Goal: Download file/media: Obtain a digital file from the website

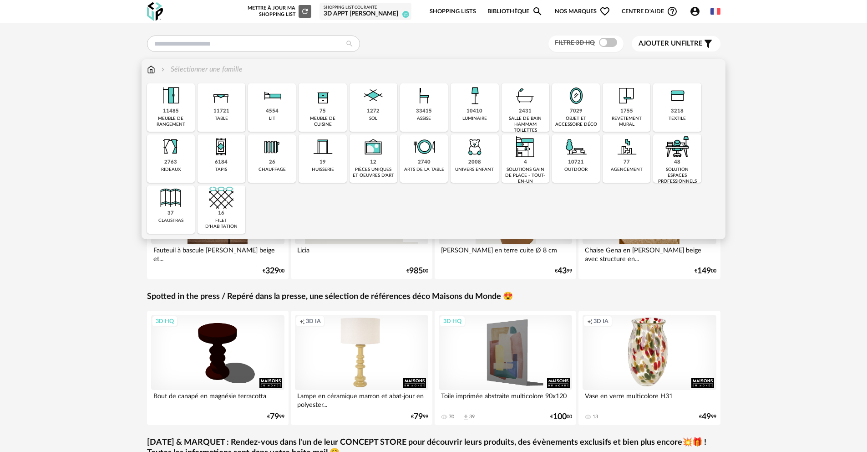
click at [576, 163] on div "10721" at bounding box center [576, 162] width 16 height 7
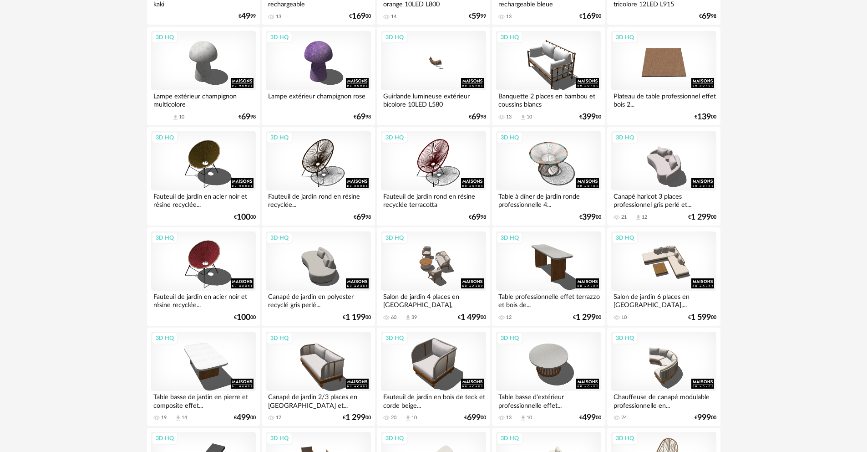
scroll to position [815, 0]
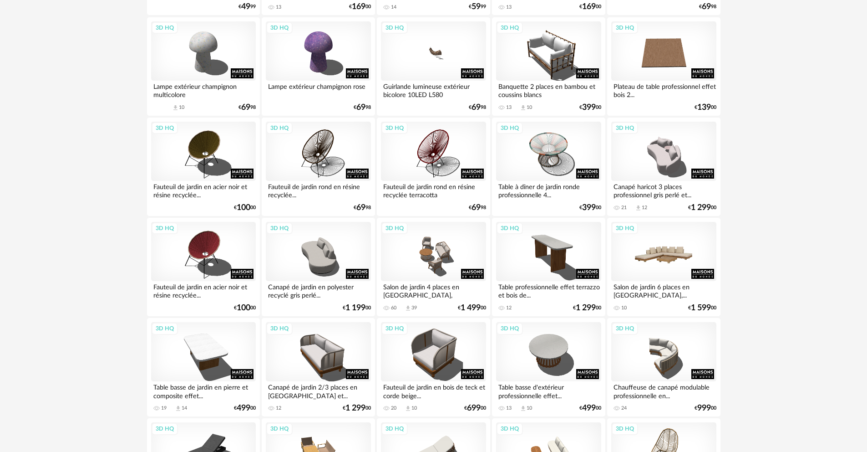
click at [699, 244] on div "3D HQ" at bounding box center [663, 251] width 105 height 59
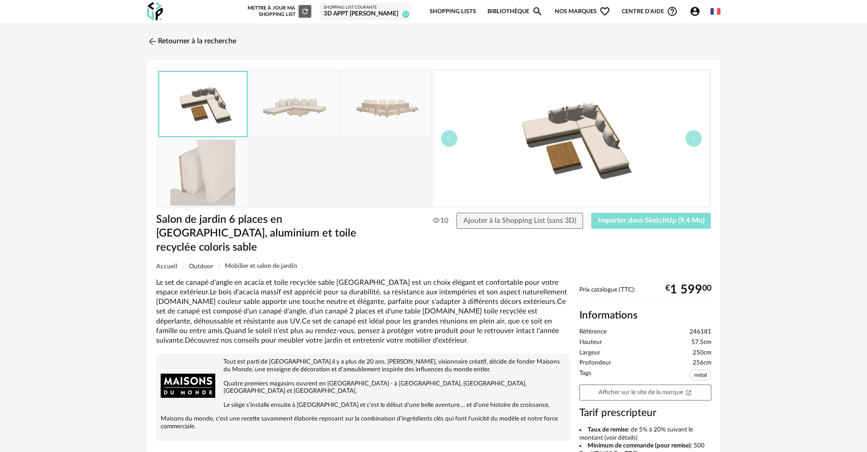
click at [642, 219] on span "Importer dans SketchUp (9,4 Mo)" at bounding box center [651, 220] width 107 height 7
click at [149, 46] on img at bounding box center [151, 41] width 13 height 13
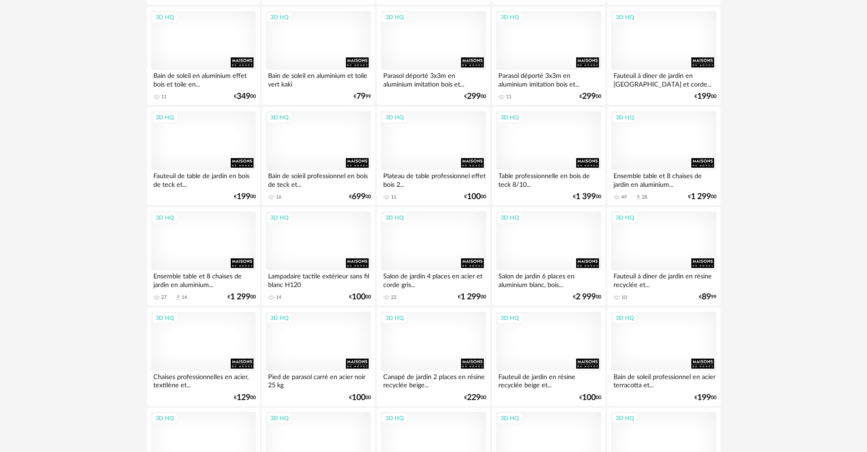
scroll to position [1689, 0]
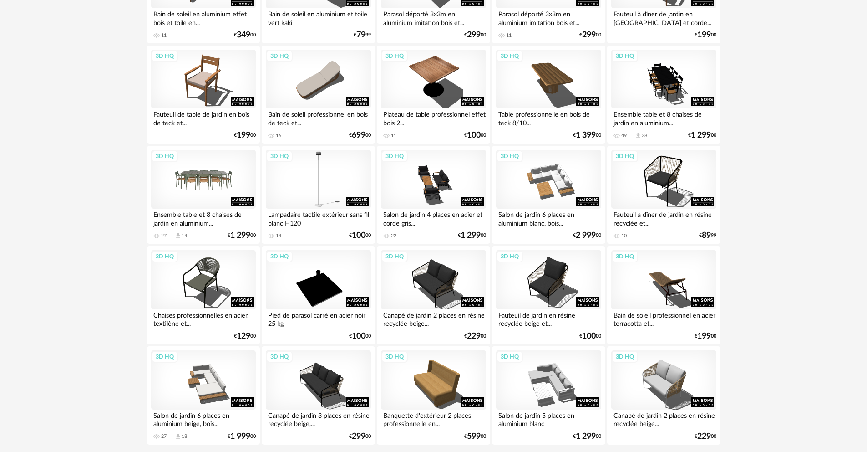
click at [202, 190] on div "3D HQ" at bounding box center [203, 179] width 105 height 59
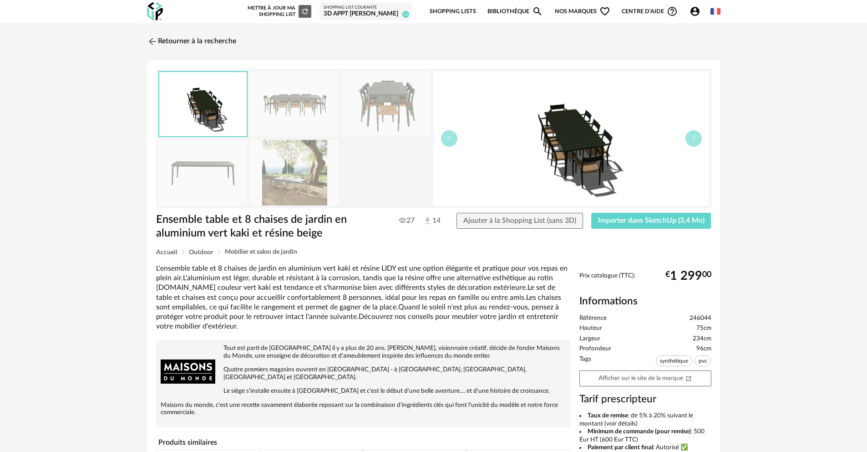
click at [381, 101] on img at bounding box center [386, 103] width 88 height 65
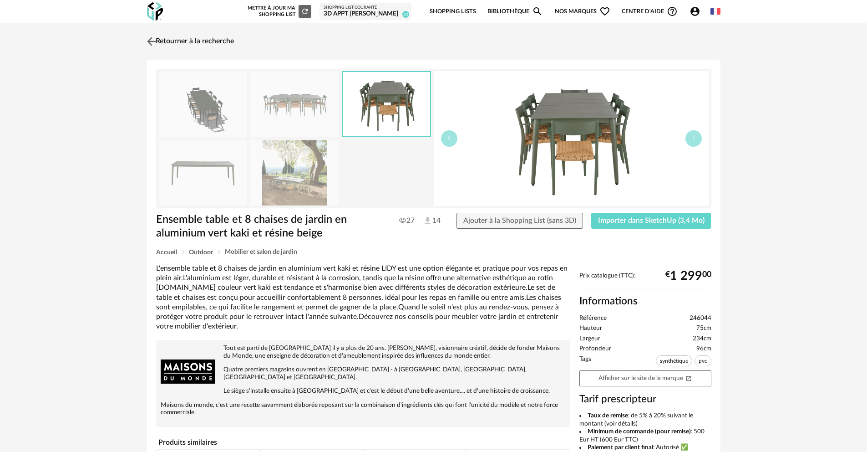
click at [150, 41] on img at bounding box center [151, 41] width 13 height 13
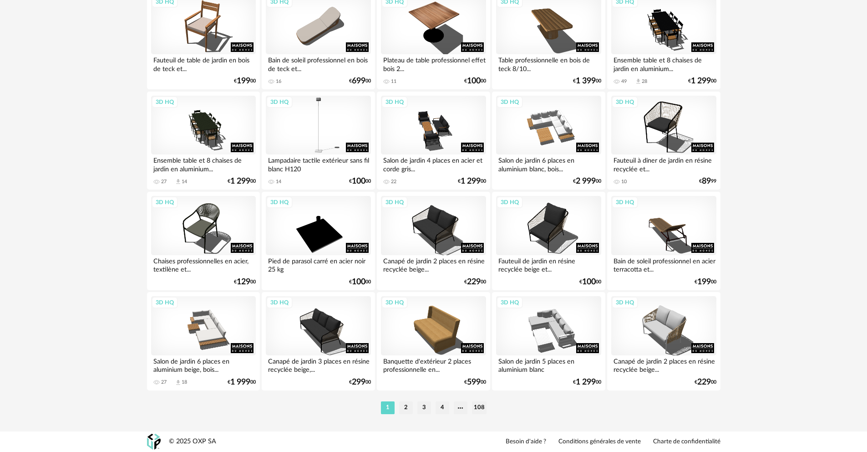
scroll to position [1750, 0]
click at [401, 405] on li "2" at bounding box center [406, 407] width 14 height 13
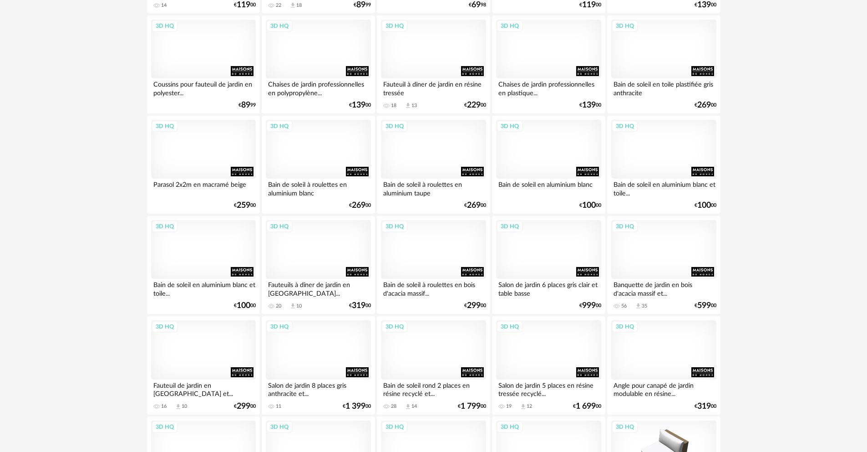
scroll to position [1750, 0]
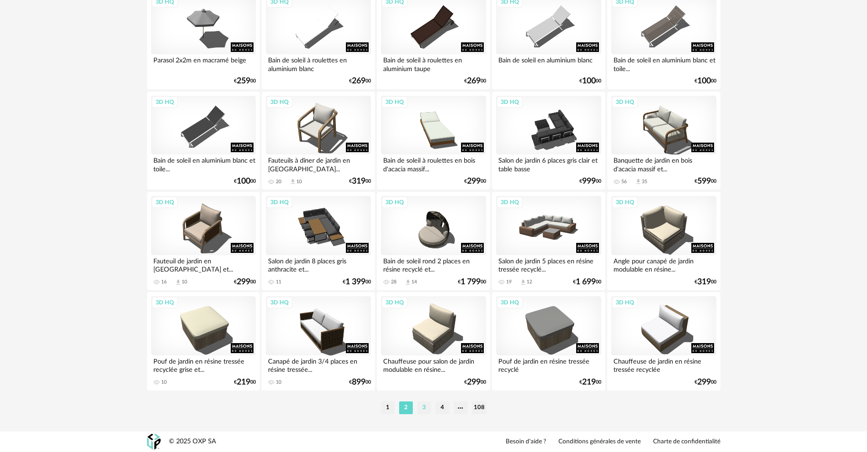
click at [429, 409] on li "3" at bounding box center [424, 407] width 14 height 13
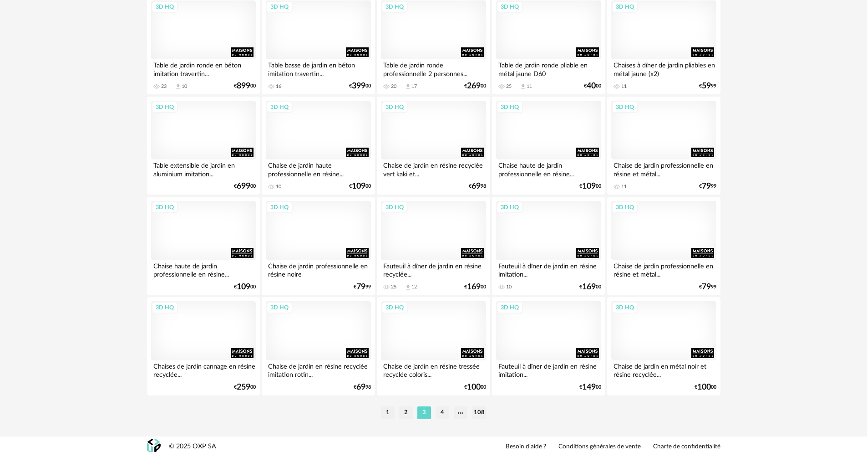
scroll to position [1750, 0]
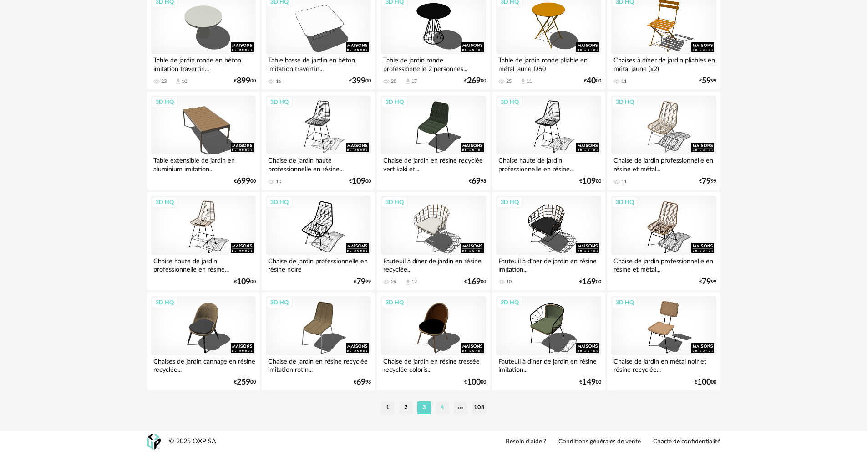
click at [447, 405] on li "4" at bounding box center [443, 407] width 14 height 13
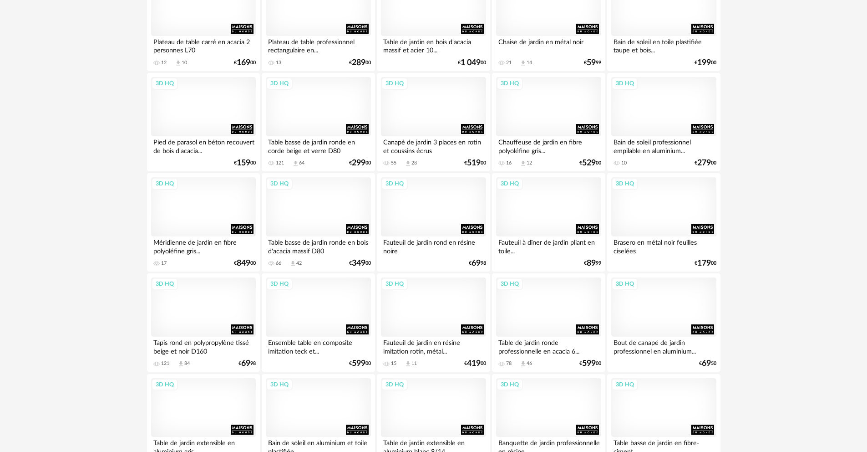
scroll to position [1061, 0]
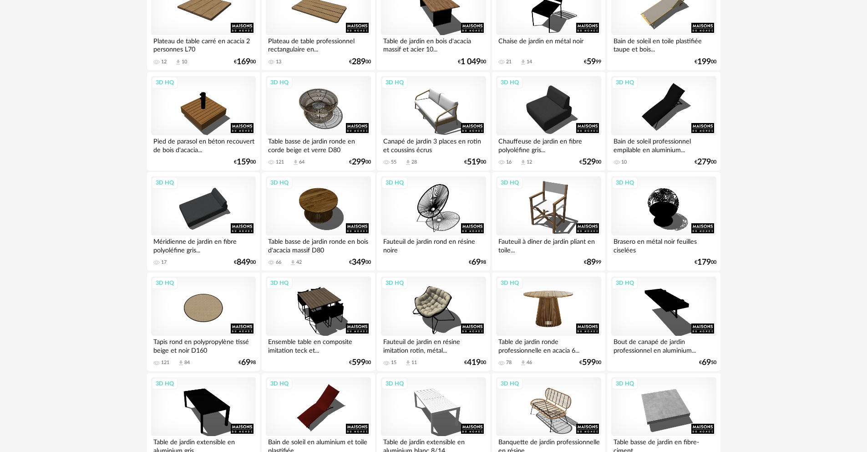
click at [570, 310] on div "3D HQ" at bounding box center [548, 305] width 105 height 59
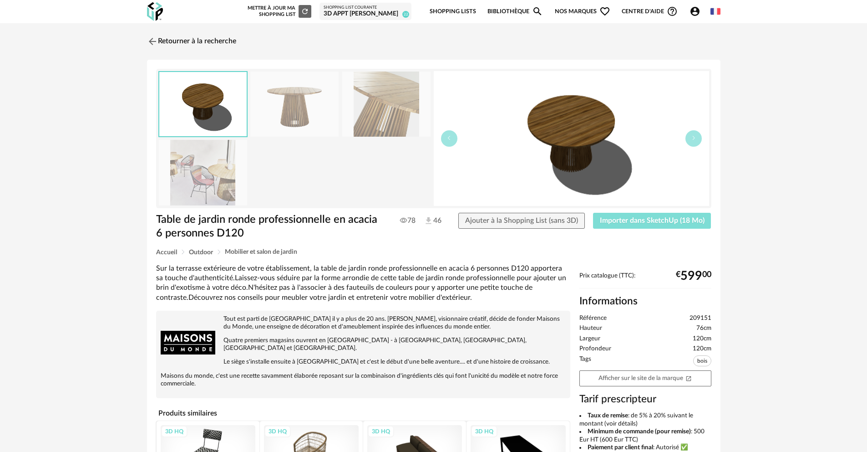
click at [625, 219] on span "Importer dans SketchUp (18 Mo)" at bounding box center [652, 220] width 105 height 7
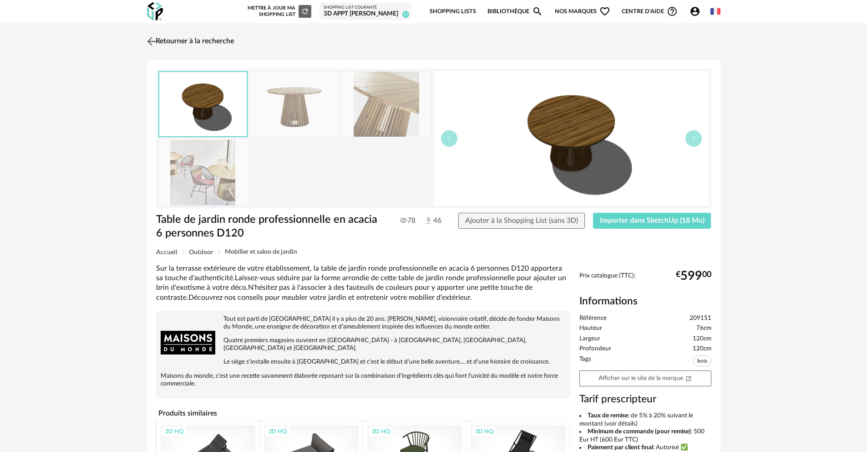
click at [159, 40] on link "Retourner à la recherche" at bounding box center [189, 41] width 89 height 20
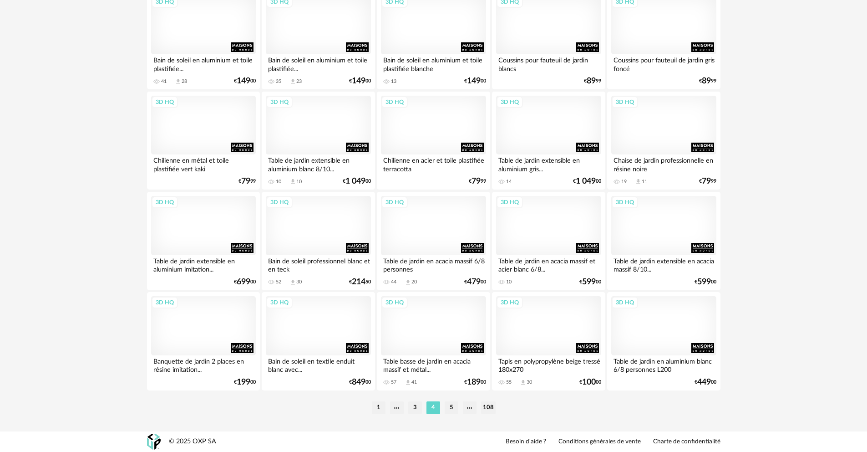
scroll to position [1750, 0]
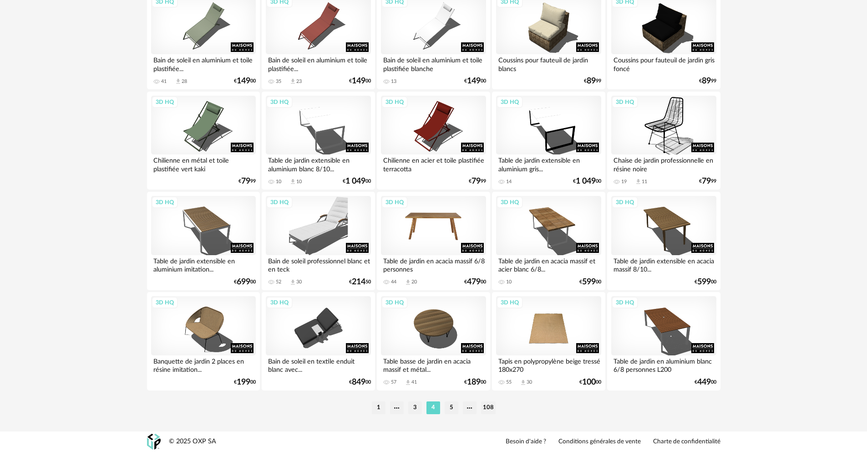
click at [442, 243] on div "3D HQ" at bounding box center [433, 225] width 105 height 59
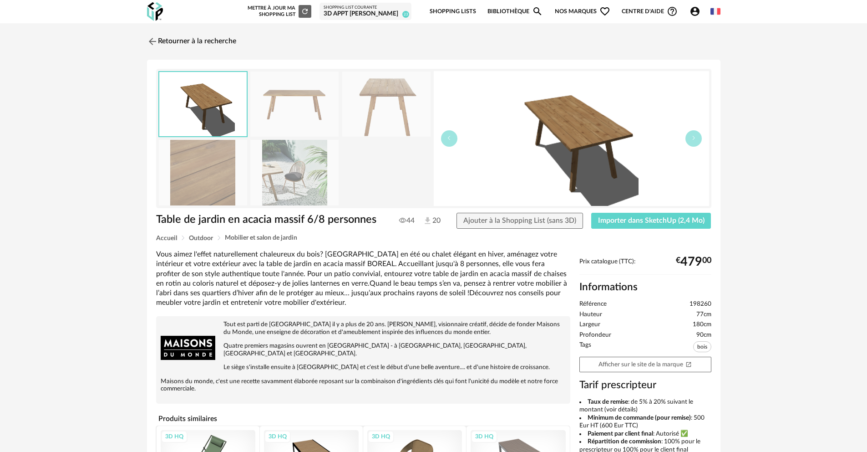
click at [296, 171] on img at bounding box center [294, 172] width 88 height 65
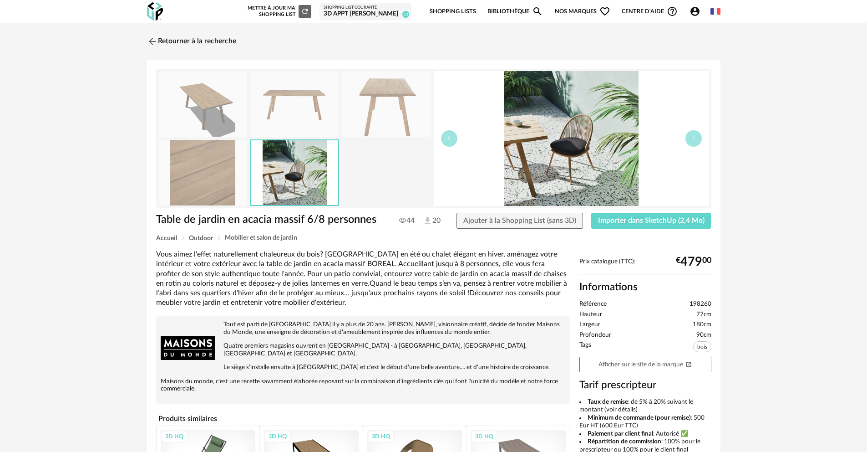
click at [219, 114] on img at bounding box center [203, 103] width 88 height 65
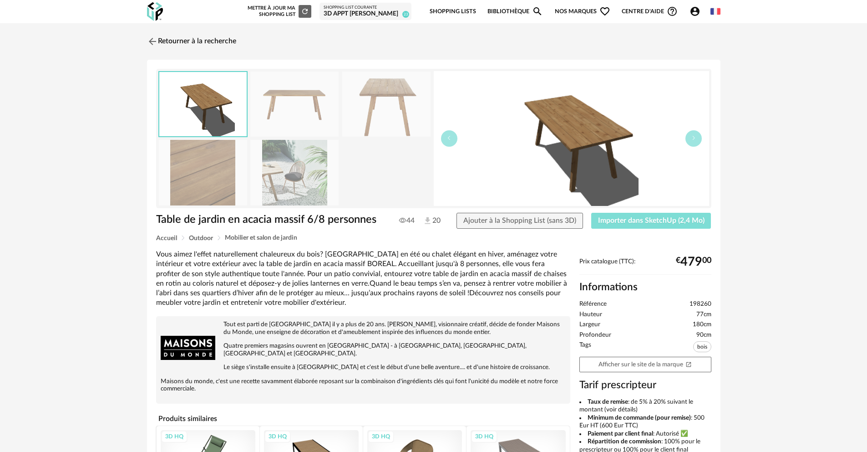
click at [644, 222] on span "Importer dans SketchUp (2,4 Mo)" at bounding box center [651, 220] width 107 height 7
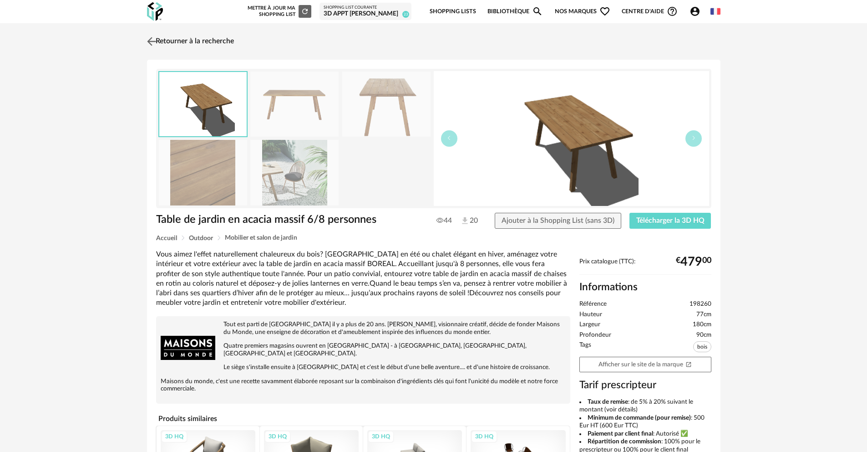
click at [200, 41] on link "Retourner à la recherche" at bounding box center [189, 41] width 89 height 20
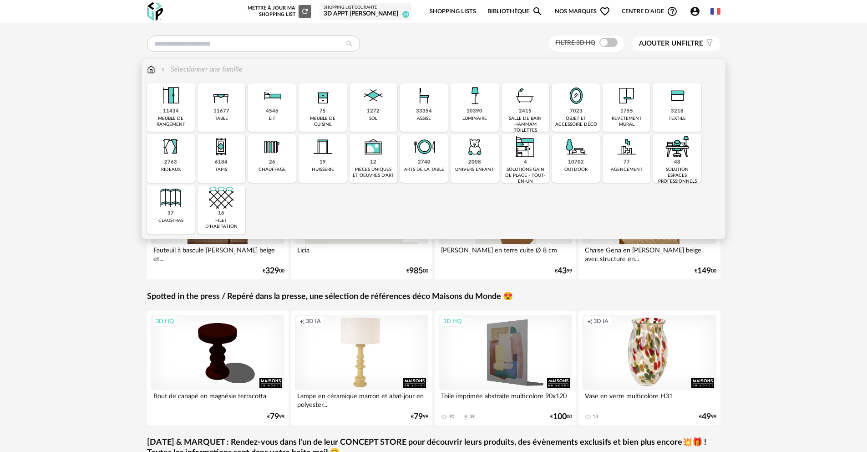
click at [582, 151] on img at bounding box center [576, 146] width 25 height 25
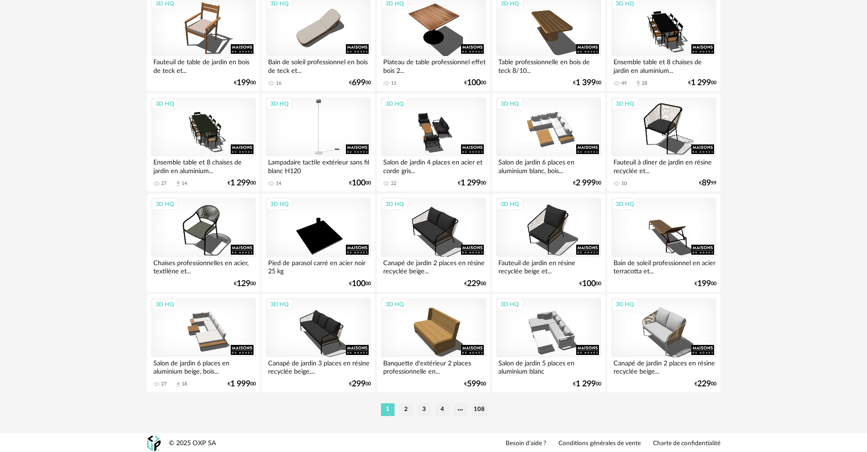
scroll to position [1743, 0]
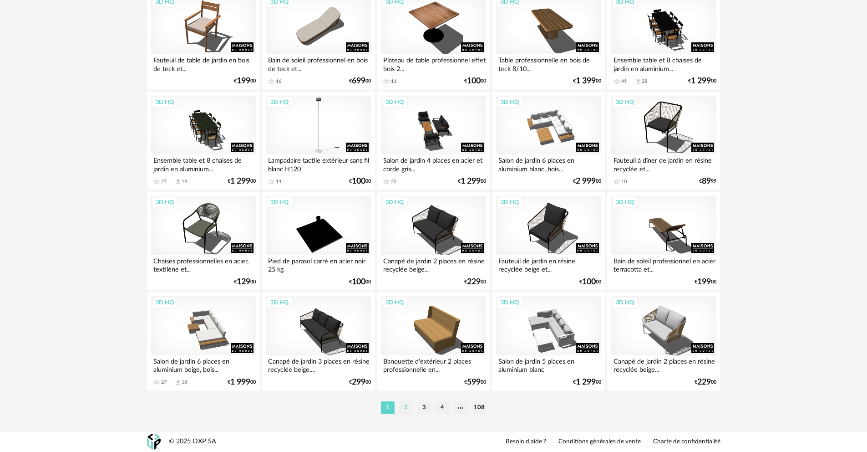
click at [412, 414] on li "2" at bounding box center [406, 407] width 14 height 13
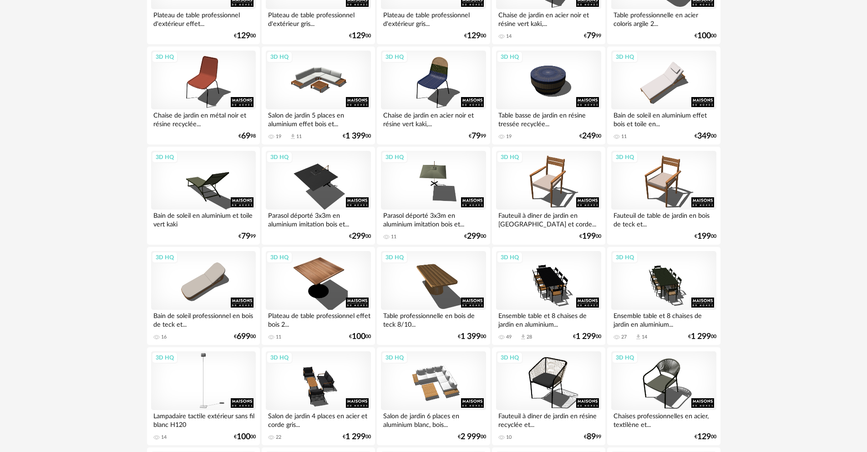
scroll to position [386, 0]
click at [442, 300] on div "3D HQ" at bounding box center [433, 279] width 105 height 59
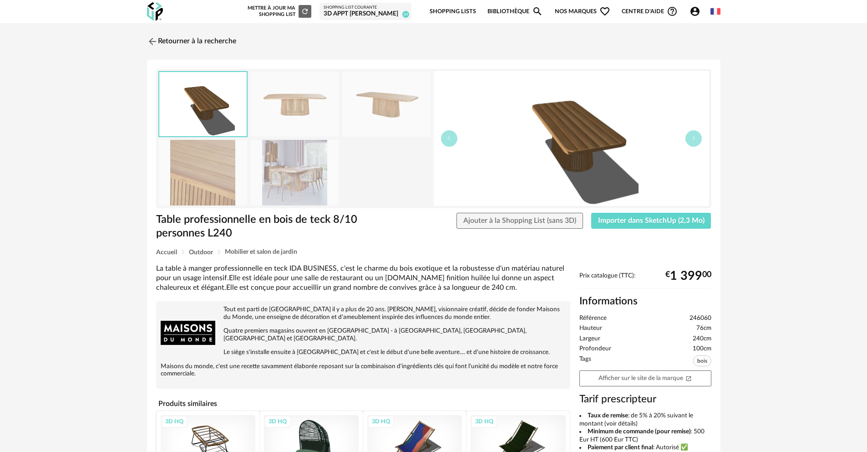
click at [392, 101] on img at bounding box center [386, 103] width 88 height 65
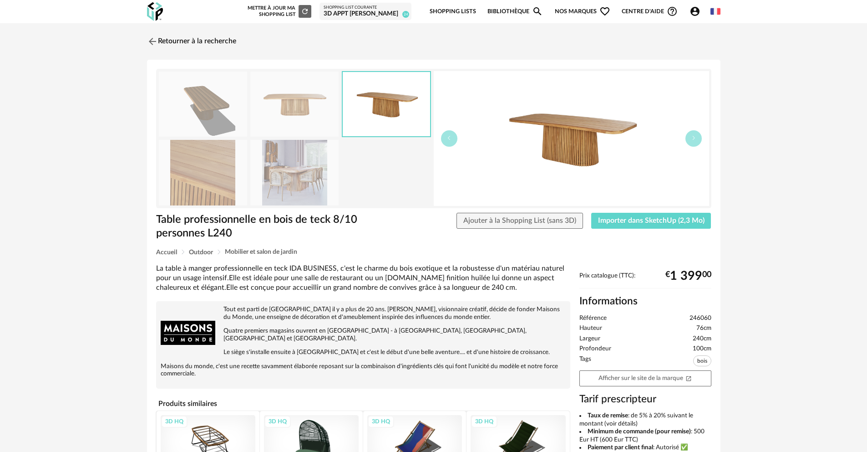
click at [289, 158] on img at bounding box center [294, 172] width 88 height 65
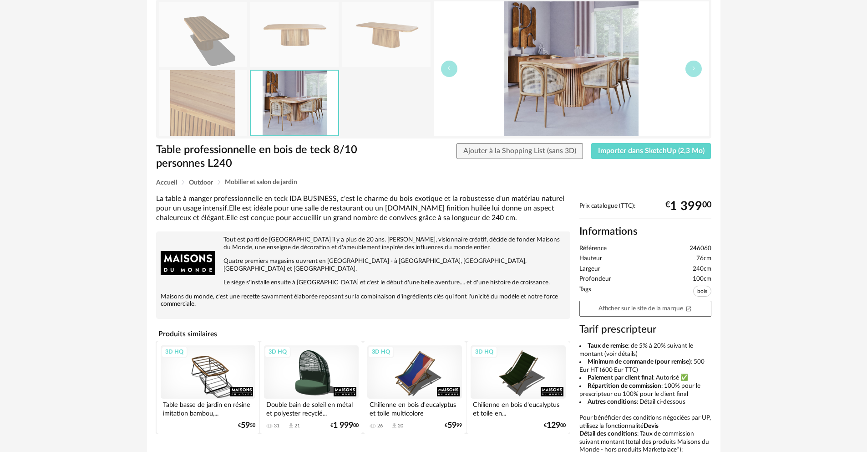
scroll to position [68, 0]
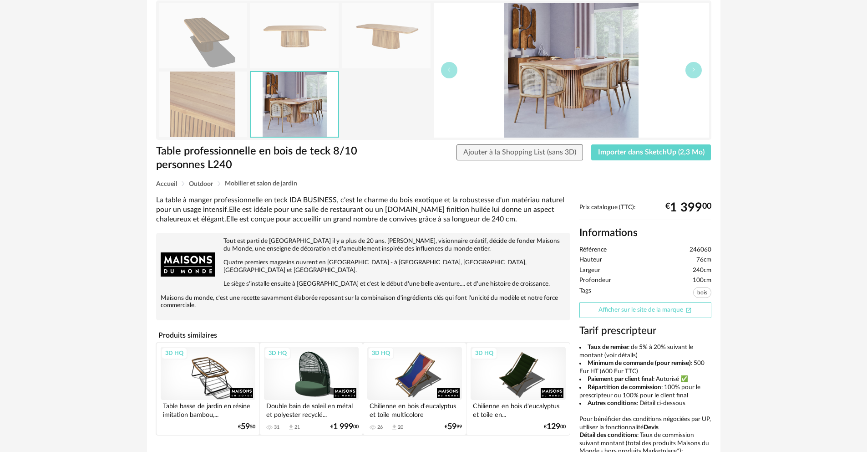
click at [679, 315] on link "Afficher sur le site de la marque Open In New icon" at bounding box center [646, 310] width 132 height 16
click at [668, 156] on button "Importer dans SketchUp (2,3 Mo)" at bounding box center [651, 152] width 120 height 16
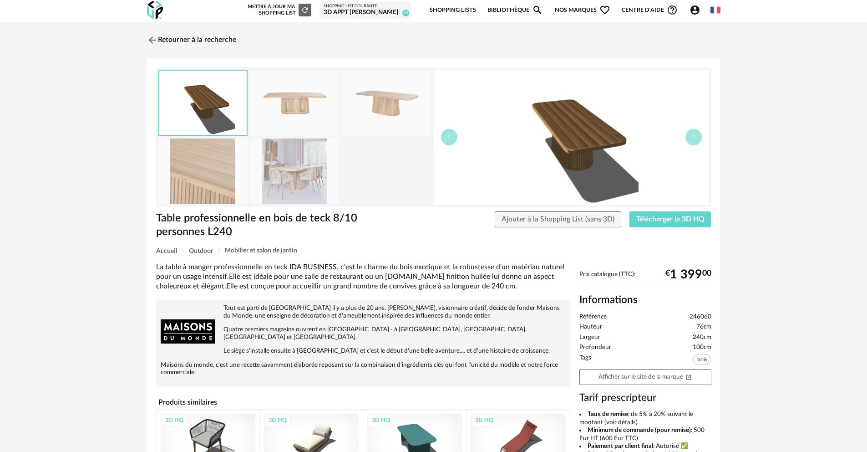
scroll to position [2, 0]
click at [155, 42] on img at bounding box center [151, 39] width 13 height 13
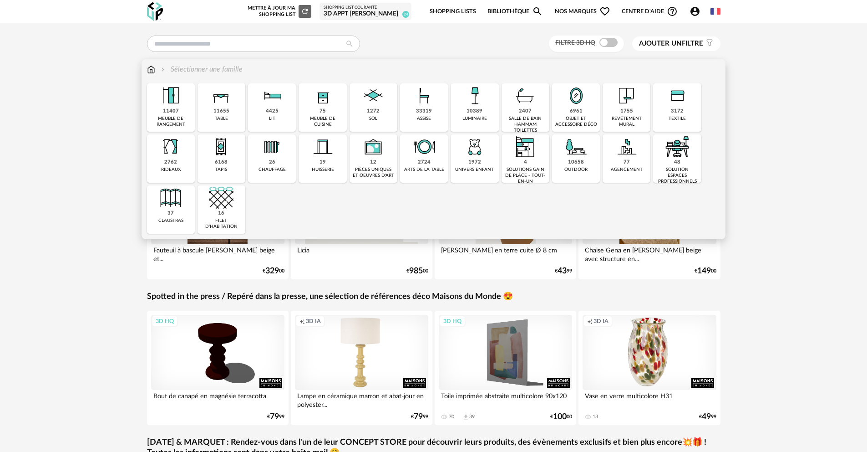
click at [580, 161] on div "10658" at bounding box center [576, 162] width 16 height 7
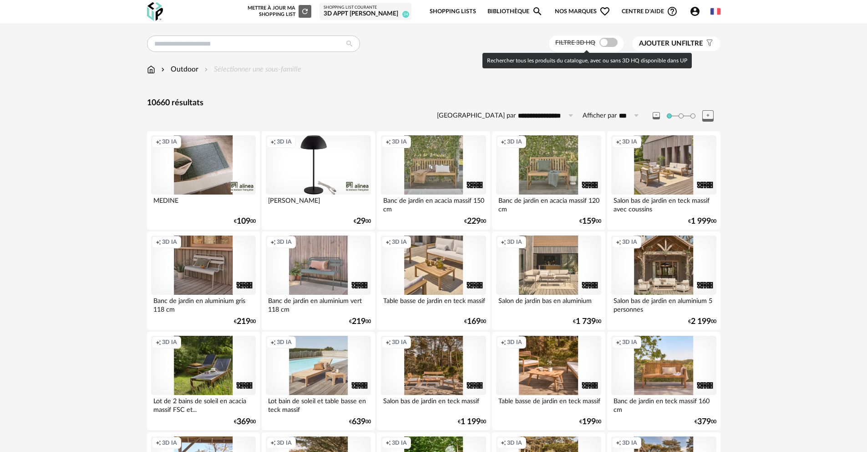
click at [610, 41] on span at bounding box center [609, 42] width 18 height 9
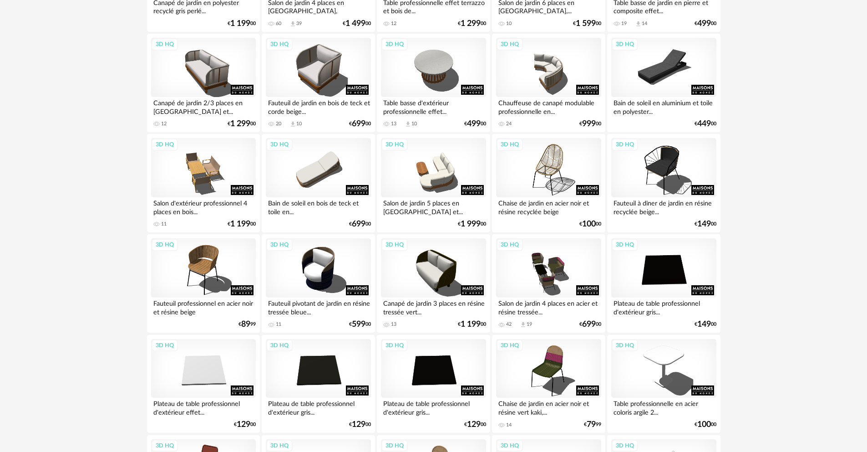
scroll to position [1150, 0]
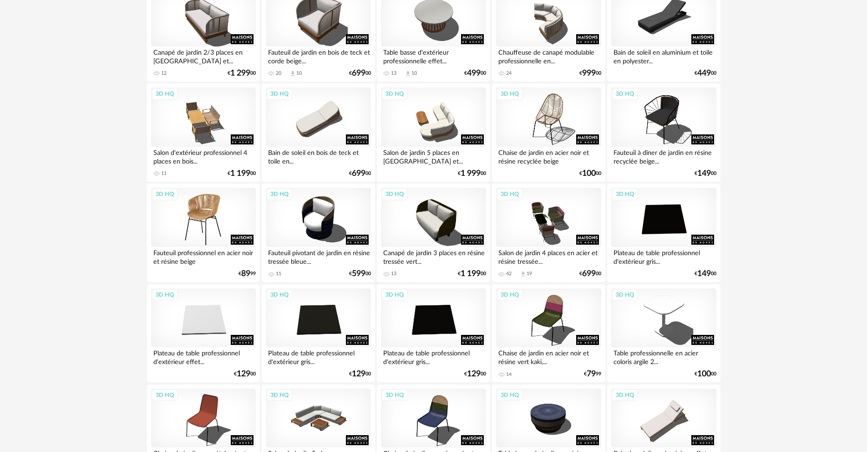
click at [217, 229] on div "3D HQ" at bounding box center [203, 217] width 105 height 59
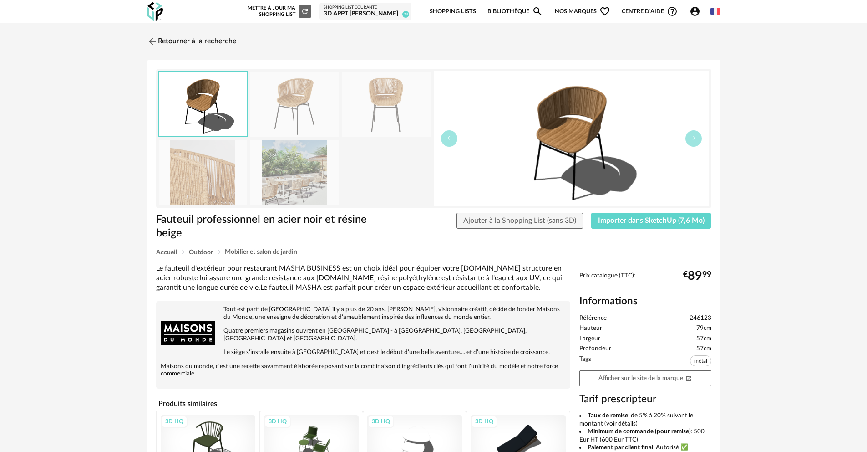
click at [290, 177] on img at bounding box center [294, 172] width 88 height 65
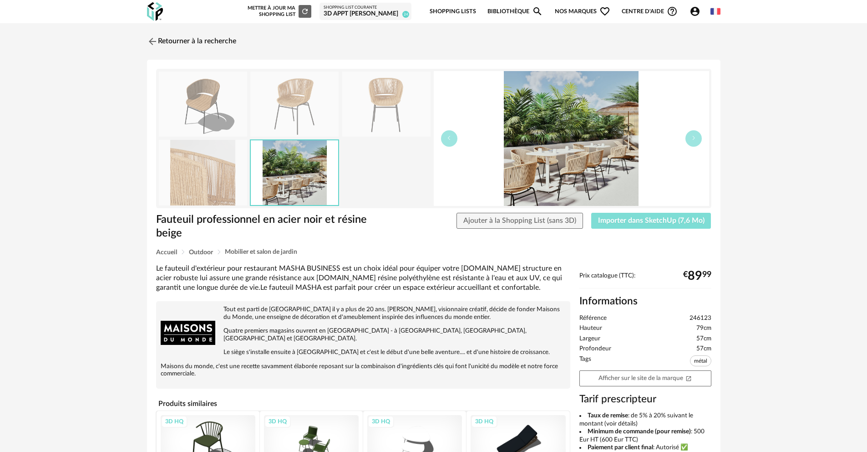
click at [660, 214] on button "Importer dans SketchUp (7,6 Mo)" at bounding box center [651, 221] width 120 height 16
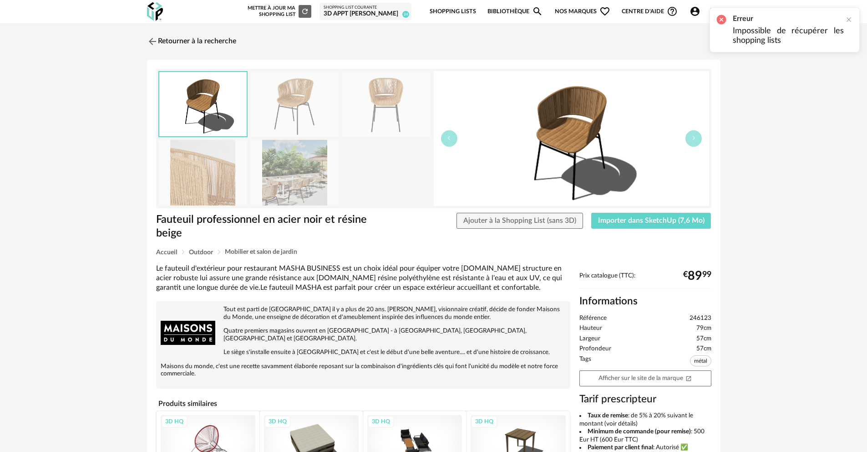
click at [515, 6] on link "Bibliothèque Magnify icon" at bounding box center [516, 11] width 56 height 21
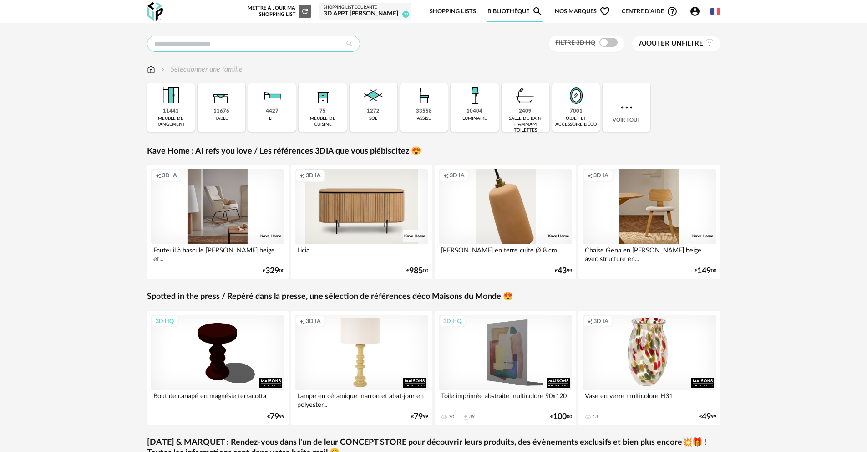
click at [300, 46] on input "text" at bounding box center [253, 44] width 213 height 16
type input "*******"
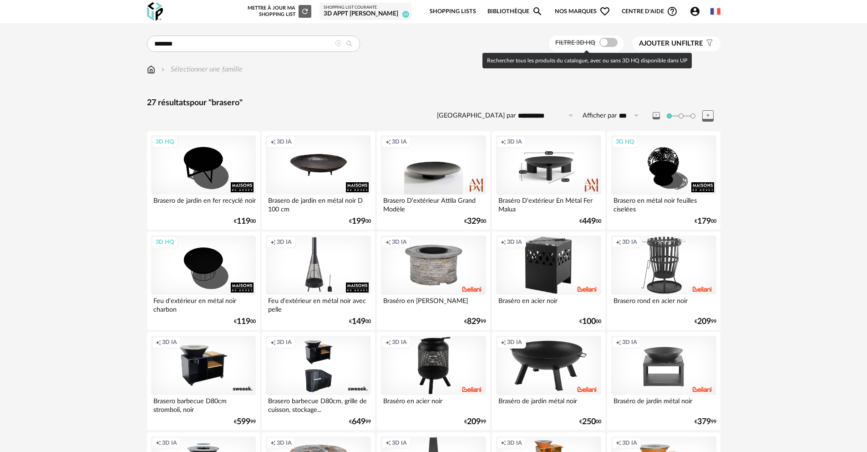
click at [600, 41] on span at bounding box center [609, 42] width 18 height 9
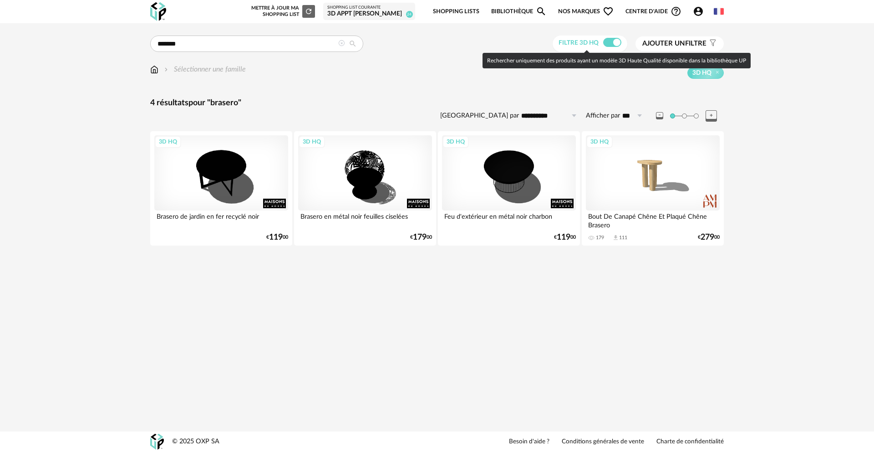
click at [610, 40] on span at bounding box center [612, 42] width 18 height 9
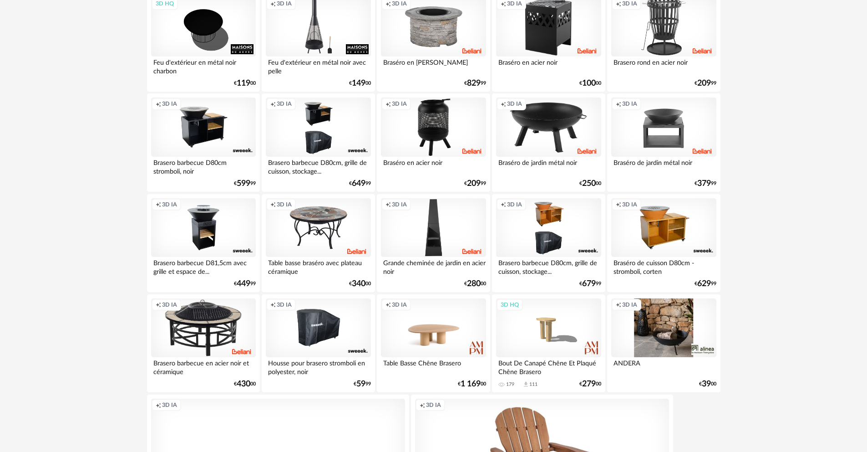
scroll to position [238, 0]
